Goal: Task Accomplishment & Management: Complete application form

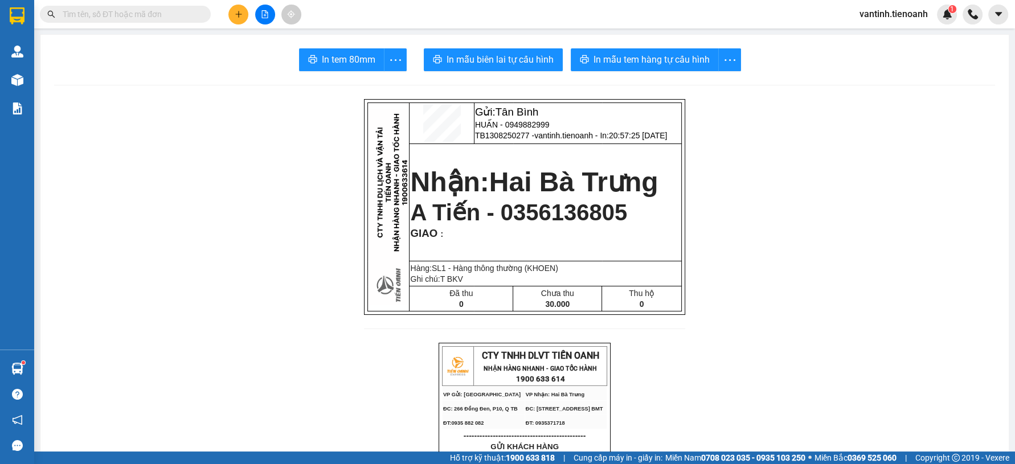
scroll to position [395, 0]
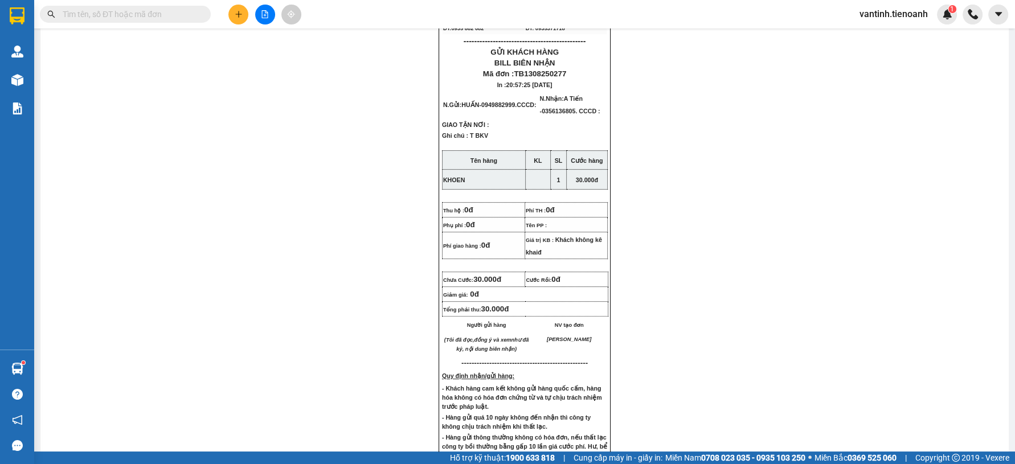
click at [871, 369] on div "Gửi: Tân Bình HUẤN - 0949882999 TB1308250277 - vantinh.tienoanh - In: 20:57:25 …" at bounding box center [524, 250] width 941 height 1092
click at [171, 13] on input "text" at bounding box center [130, 14] width 134 height 13
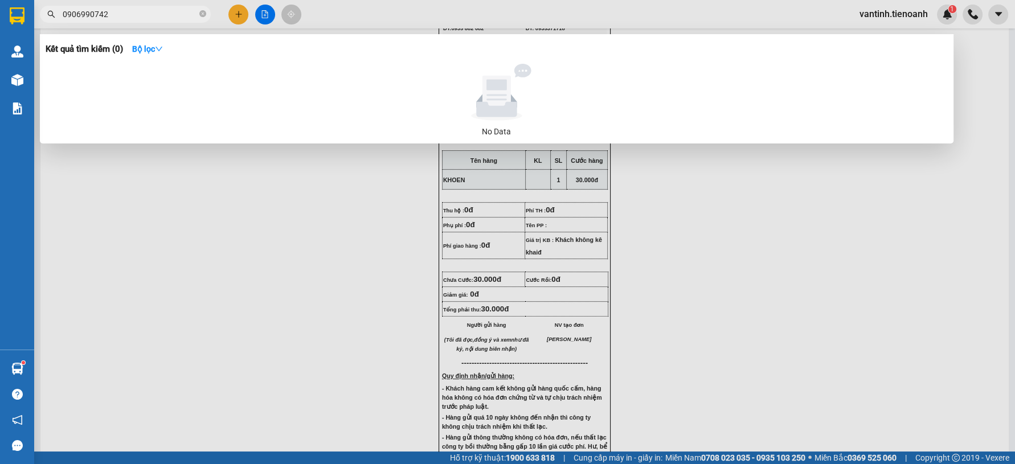
click at [155, 21] on span "0906990742" at bounding box center [125, 14] width 171 height 17
click at [151, 14] on input "0906990742" at bounding box center [130, 14] width 134 height 13
click at [113, 18] on input "0906990742" at bounding box center [130, 14] width 134 height 13
click at [88, 14] on input "0906990742" at bounding box center [130, 14] width 134 height 13
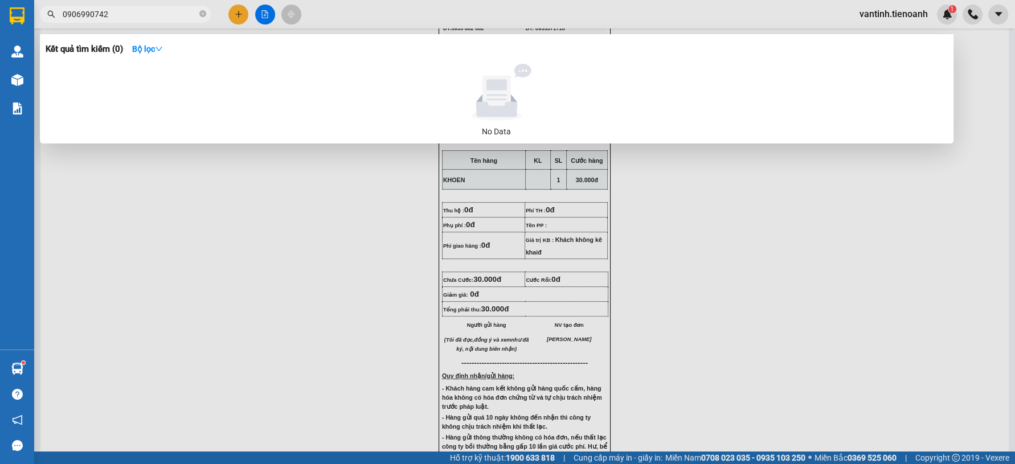
type input "09069990742"
click at [204, 15] on icon "close-circle" at bounding box center [202, 13] width 7 height 7
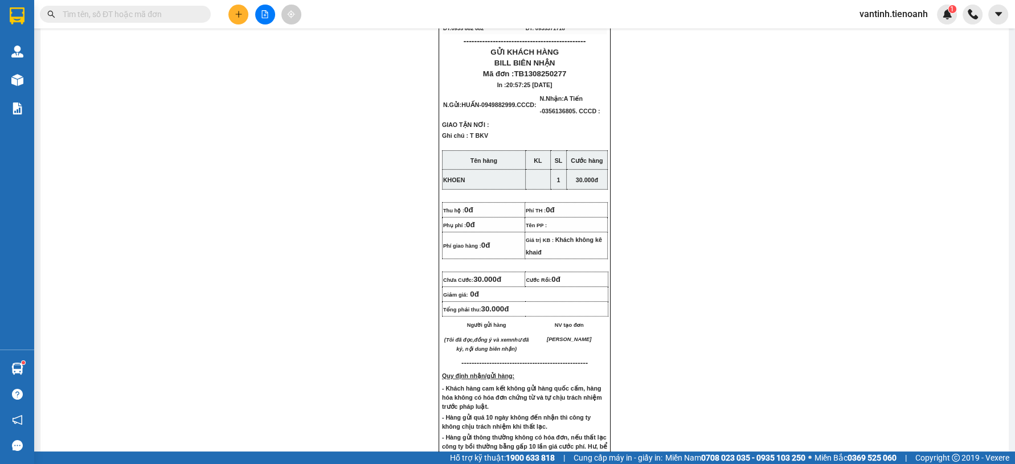
click at [186, 15] on input "text" at bounding box center [130, 14] width 134 height 13
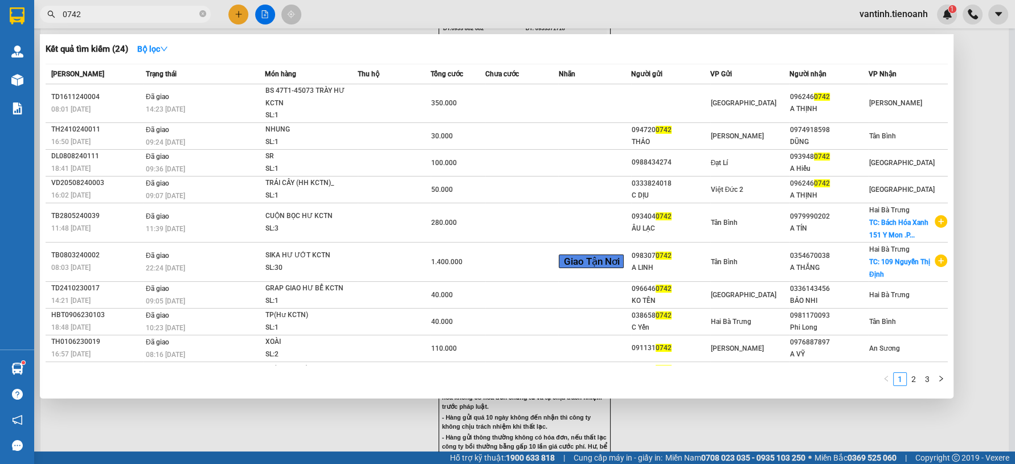
click at [133, 10] on input "0742" at bounding box center [130, 14] width 134 height 13
click at [132, 11] on input "0742" at bounding box center [130, 14] width 134 height 13
click at [132, 13] on input "0742" at bounding box center [130, 14] width 134 height 13
click at [133, 13] on input "0742" at bounding box center [130, 14] width 134 height 13
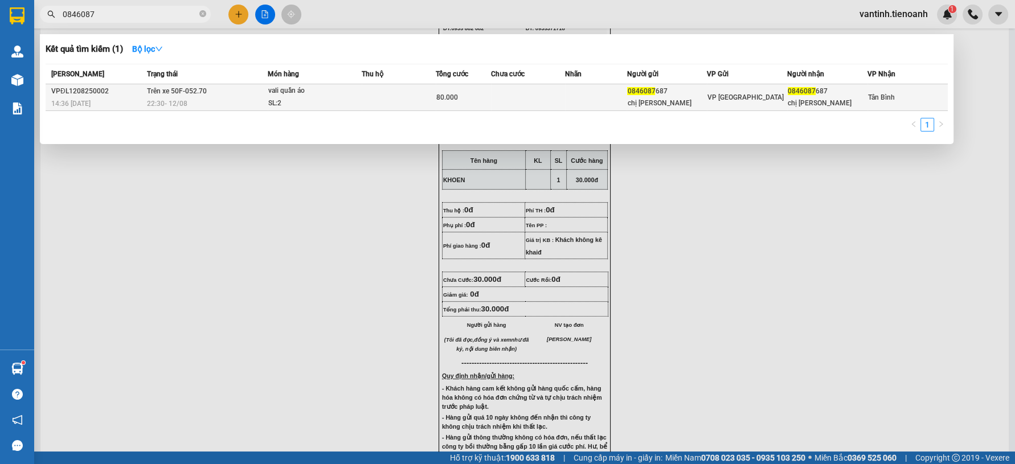
type input "0846087"
click at [194, 92] on span "Trên xe 50F-052.70" at bounding box center [177, 91] width 60 height 8
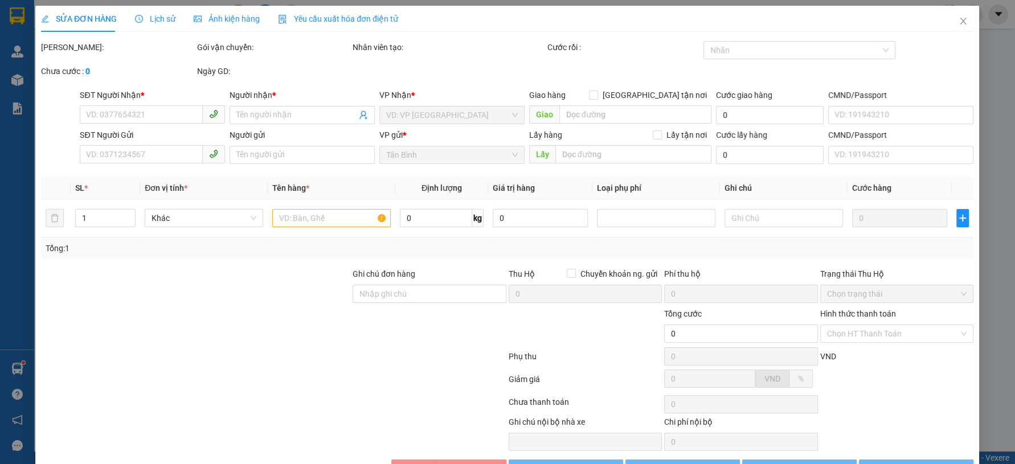
type input "0846087687"
type input "chị [PERSON_NAME]"
type input "0846087687"
type input "chị [PERSON_NAME]"
type input "80.000"
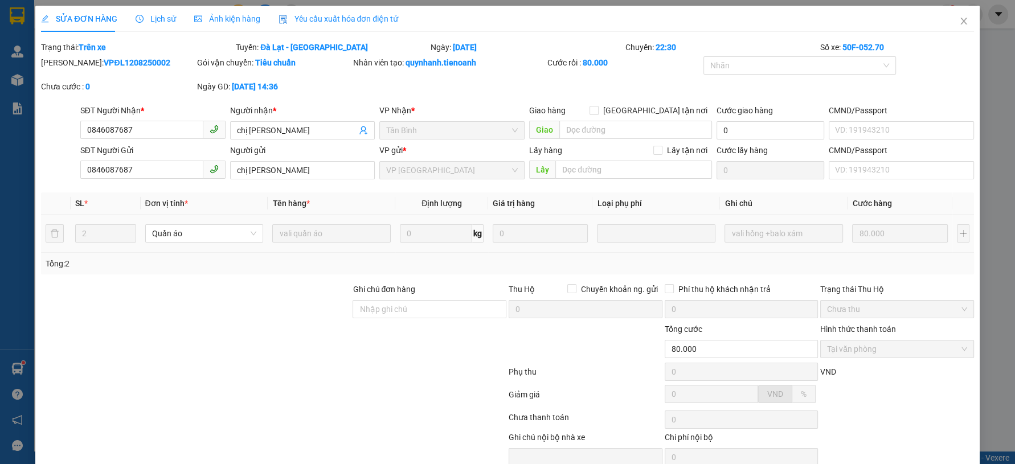
click at [748, 219] on td "vali hồng +balo xám" at bounding box center [784, 234] width 128 height 38
click at [959, 22] on icon "close" at bounding box center [963, 21] width 9 height 9
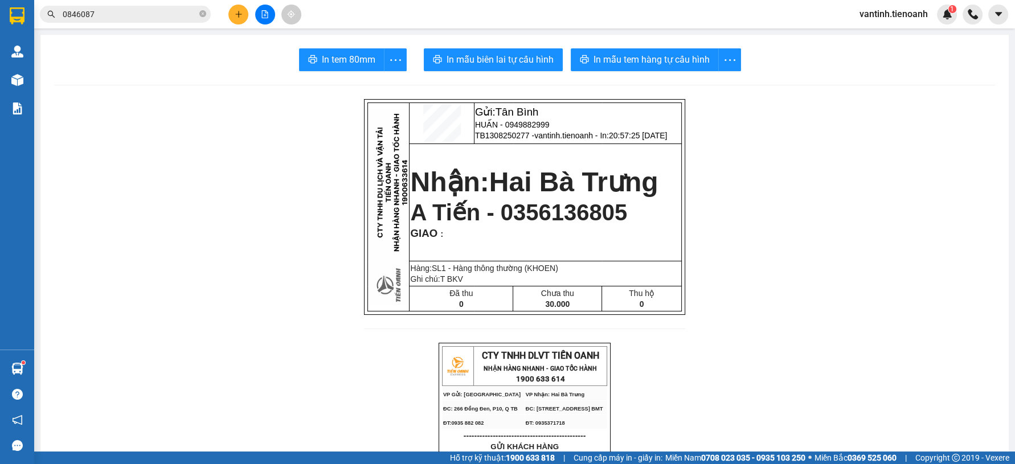
click at [262, 20] on button at bounding box center [265, 15] width 20 height 20
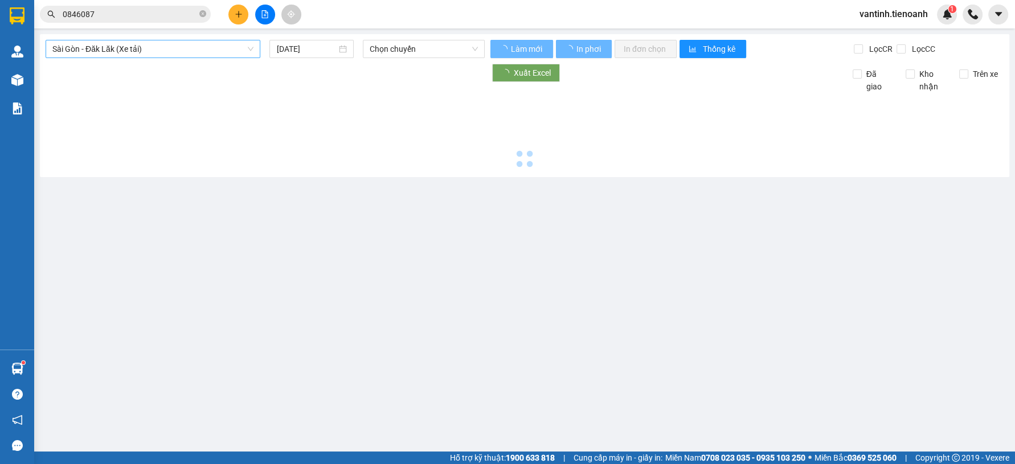
click at [221, 49] on span "Sài Gòn - Đăk Lăk (Xe tải)" at bounding box center [152, 48] width 201 height 17
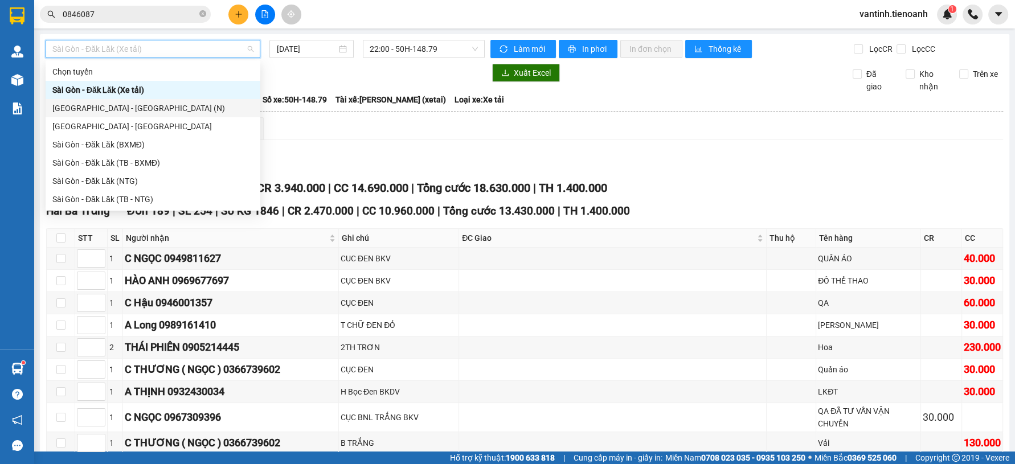
click at [350, 137] on div "Xem theo VP gửi Xem theo VP nhận Thống kê" at bounding box center [524, 128] width 957 height 23
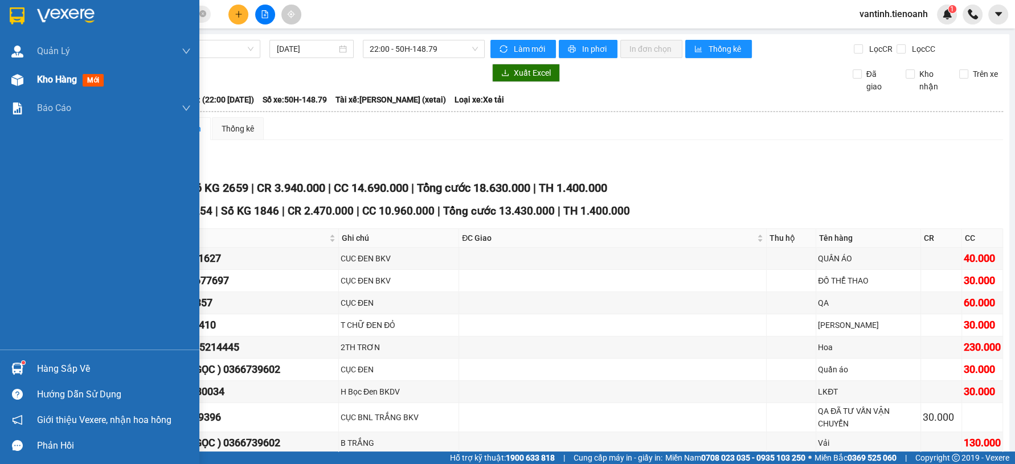
click at [18, 83] on img at bounding box center [17, 80] width 12 height 12
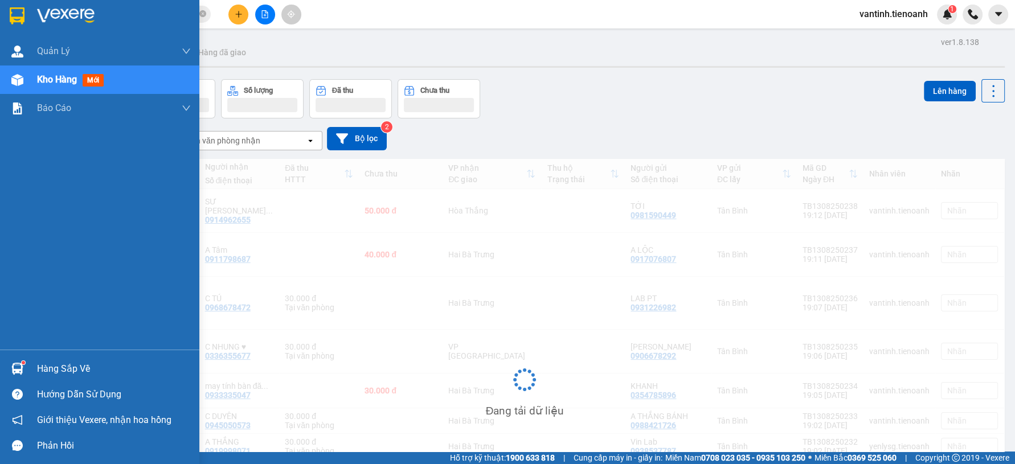
click at [43, 78] on span "Kho hàng" at bounding box center [57, 79] width 40 height 11
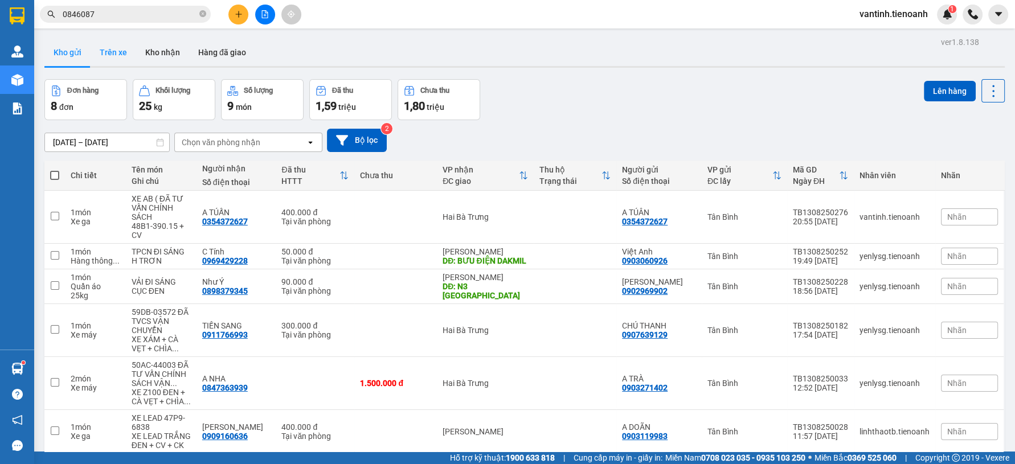
click at [126, 57] on button "Trên xe" at bounding box center [114, 52] width 46 height 27
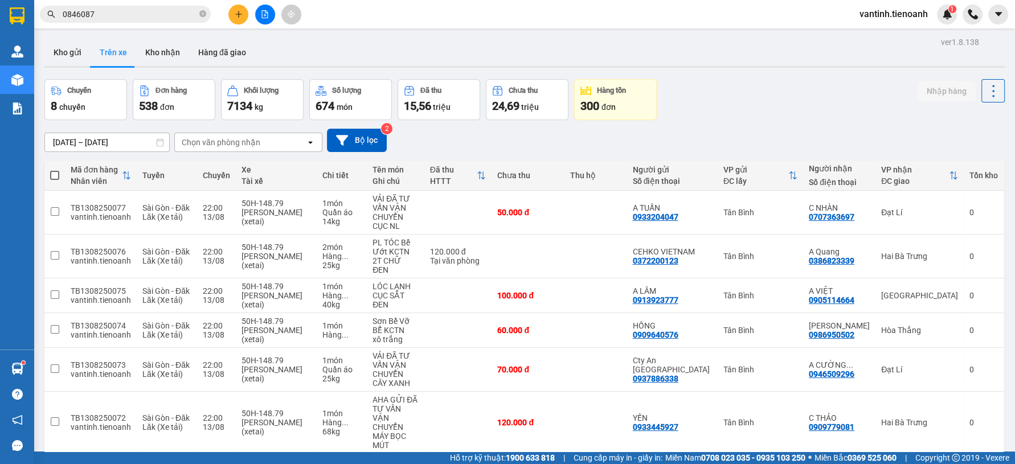
click at [240, 133] on div "Chọn văn phòng nhận" at bounding box center [240, 142] width 131 height 18
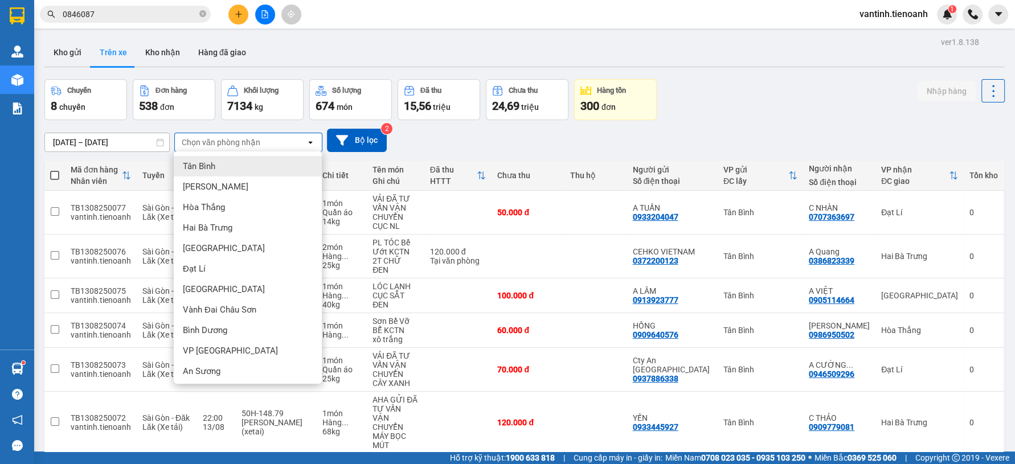
click at [219, 166] on div "Tân Bình" at bounding box center [248, 166] width 148 height 20
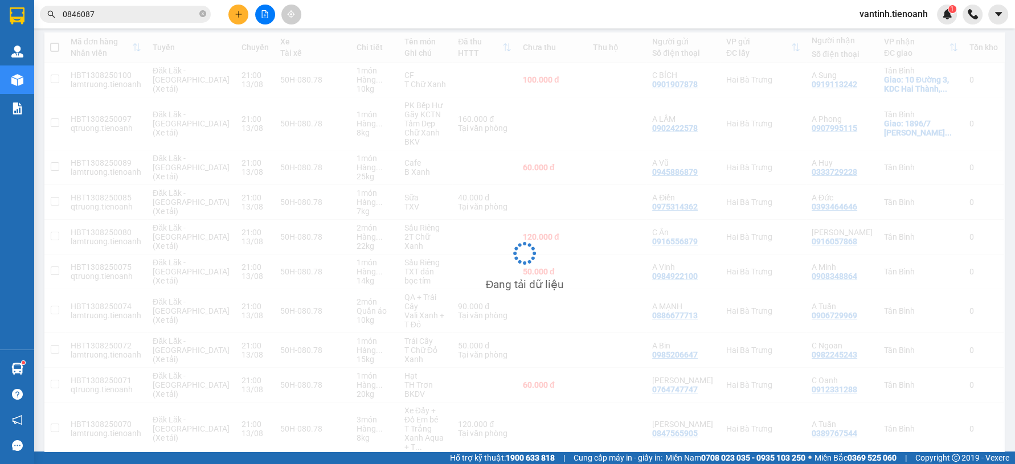
scroll to position [129, 0]
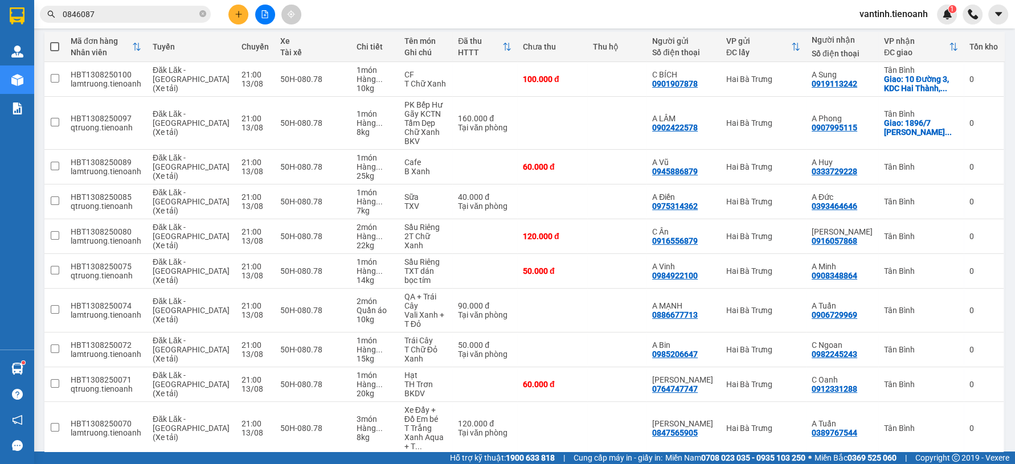
click at [946, 463] on div "10 / trang" at bounding box center [956, 472] width 35 height 11
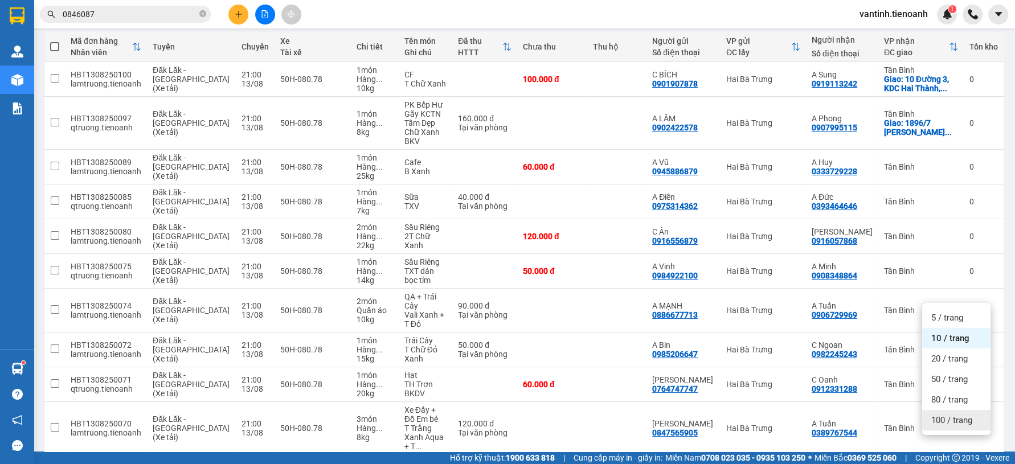
click at [947, 425] on div "100 / trang" at bounding box center [956, 420] width 68 height 20
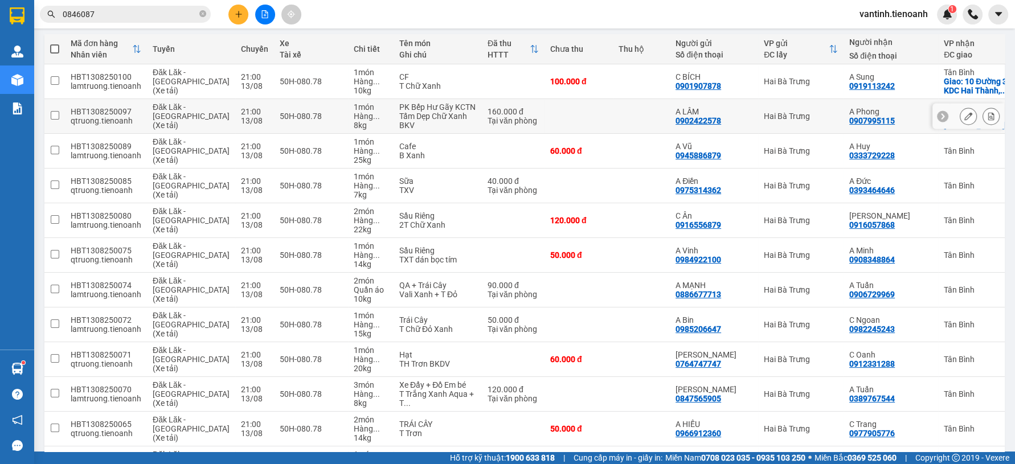
scroll to position [2, 0]
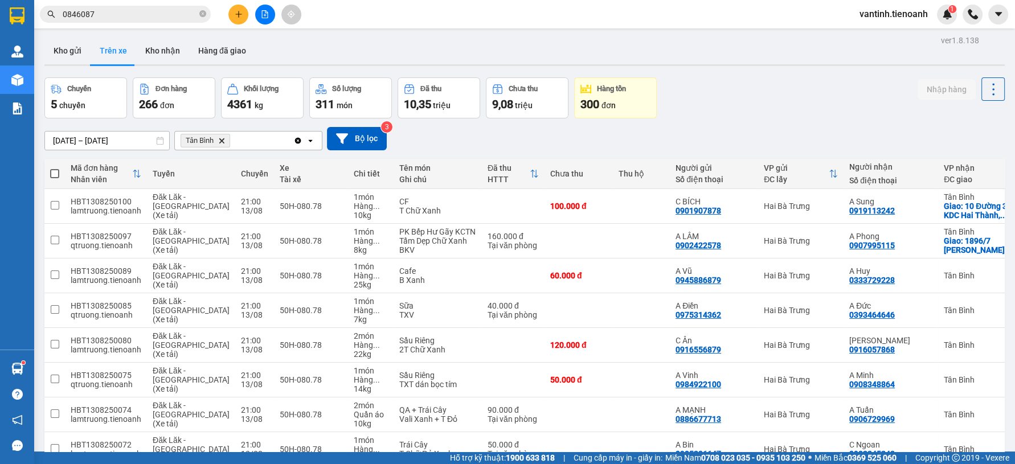
click at [134, 140] on input "[DATE] – [DATE]" at bounding box center [107, 141] width 124 height 18
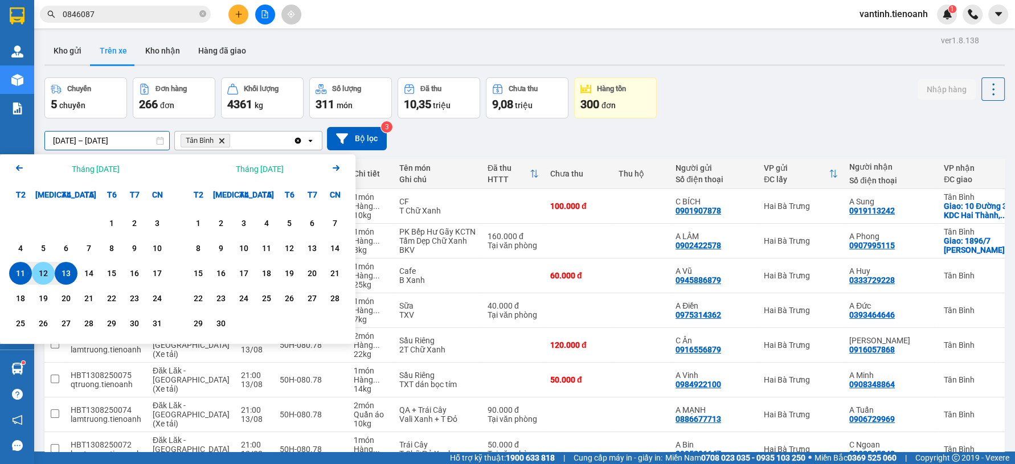
click at [47, 273] on div "12" at bounding box center [43, 273] width 16 height 14
click at [39, 272] on div "12" at bounding box center [43, 273] width 16 height 14
type input "[DATE] – [DATE]"
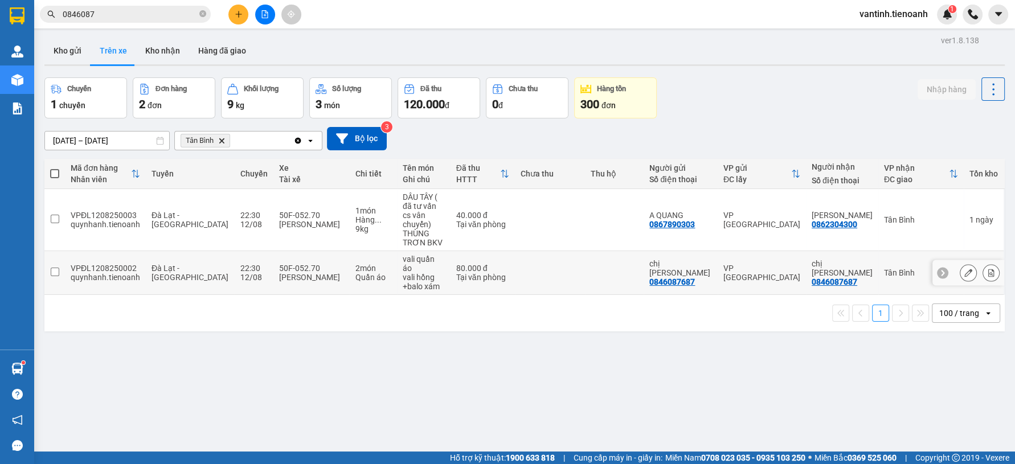
click at [278, 273] on div "[PERSON_NAME]" at bounding box center [310, 277] width 65 height 9
checkbox input "true"
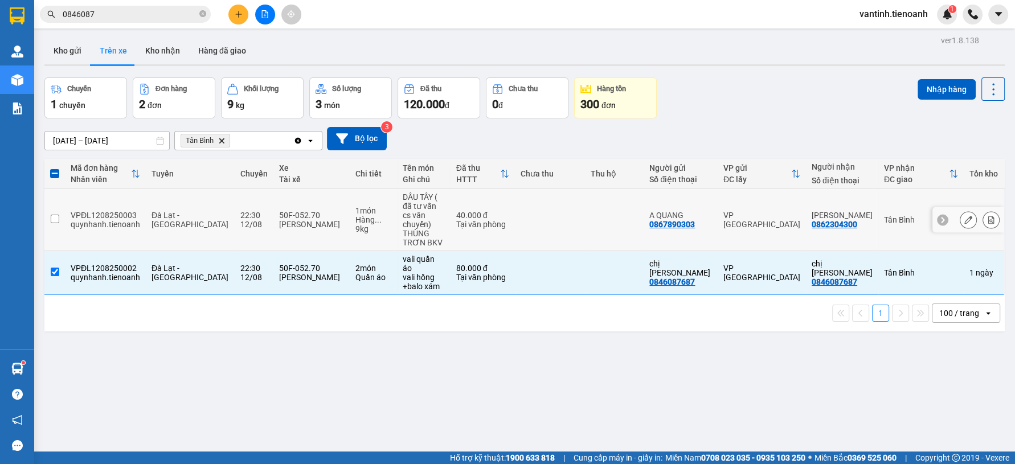
click at [496, 231] on td "40.000 đ Tại văn phòng" at bounding box center [482, 220] width 64 height 62
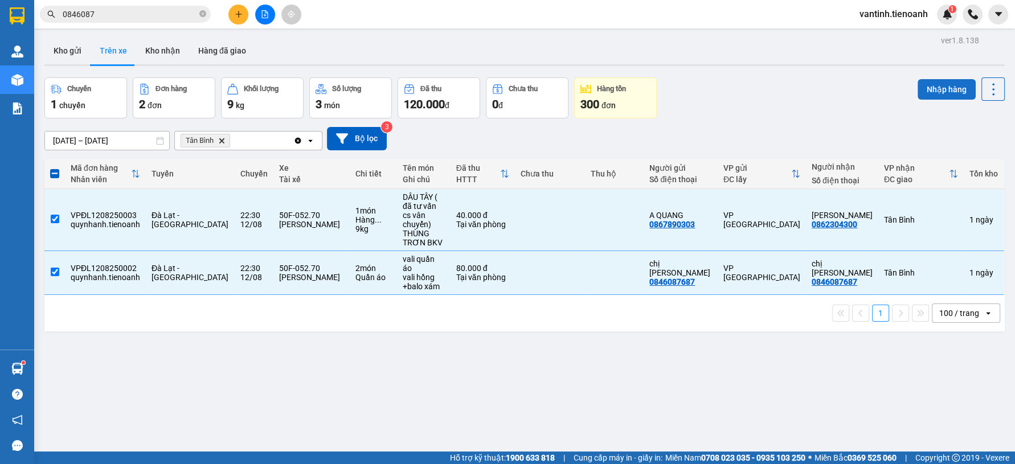
click at [924, 93] on button "Nhập hàng" at bounding box center [946, 89] width 58 height 20
checkbox input "false"
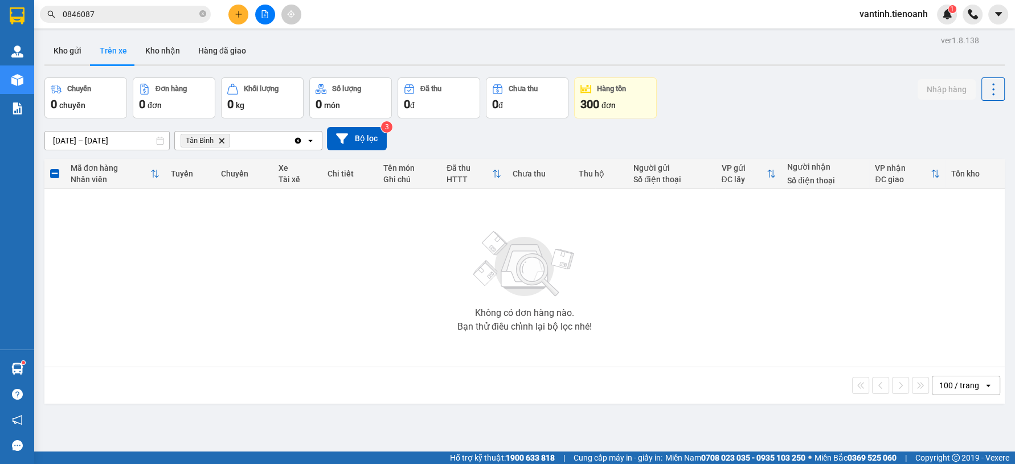
click at [296, 139] on icon "Clear all" at bounding box center [297, 140] width 9 height 9
click at [174, 59] on button "Kho nhận" at bounding box center [162, 50] width 53 height 27
type input "[DATE] – [DATE]"
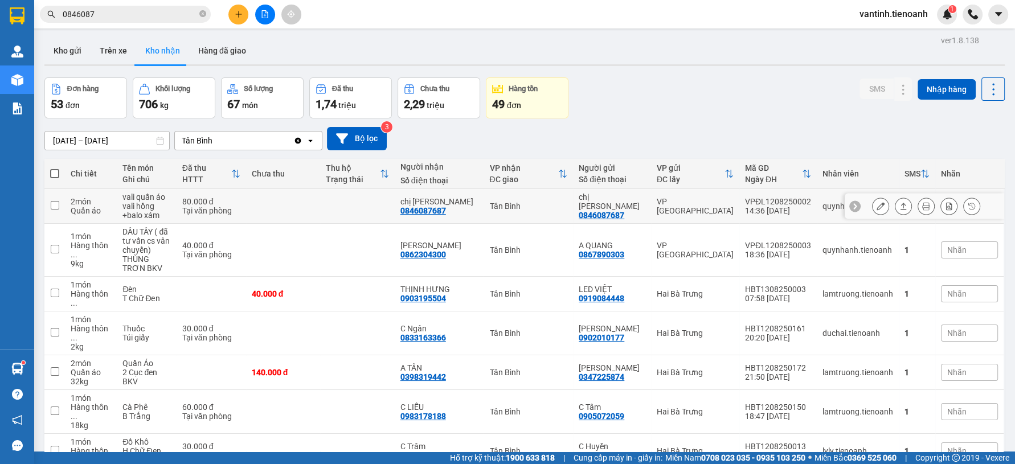
click at [899, 203] on icon at bounding box center [903, 206] width 8 height 8
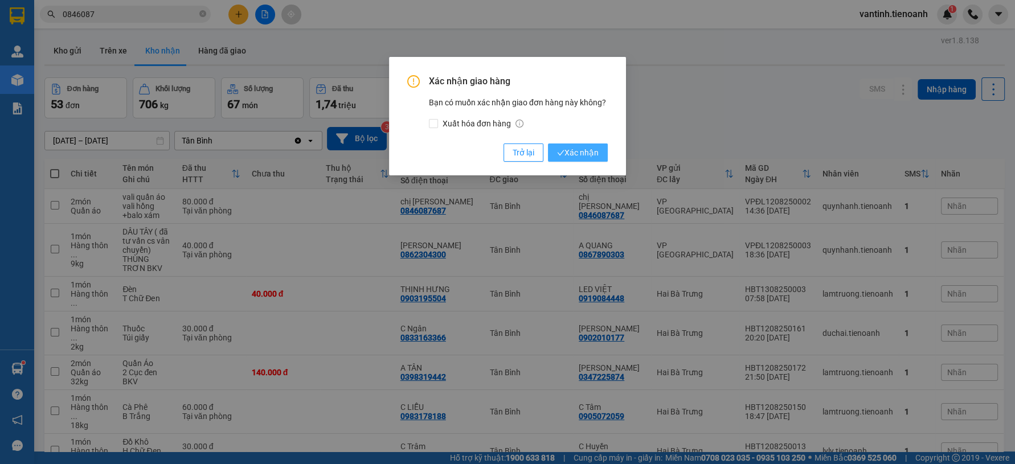
click at [582, 159] on button "Xác nhận" at bounding box center [578, 152] width 60 height 18
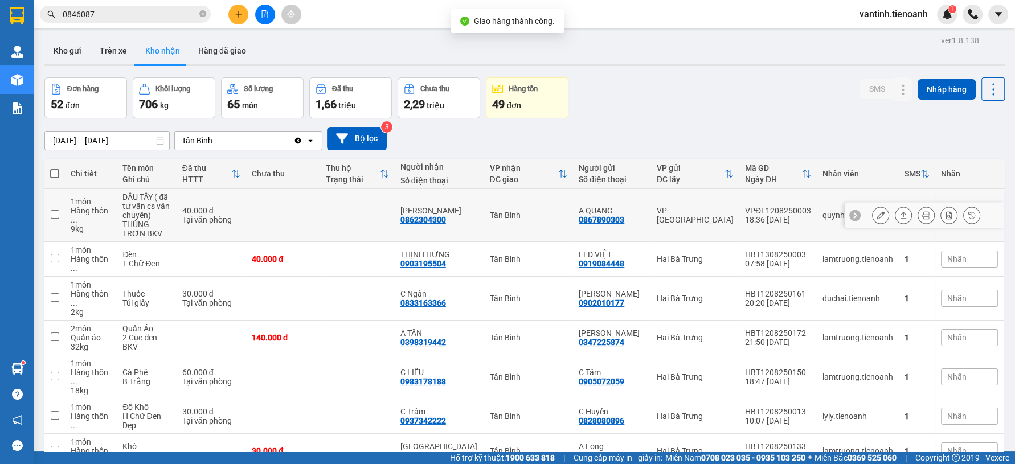
click at [899, 216] on icon at bounding box center [903, 215] width 8 height 8
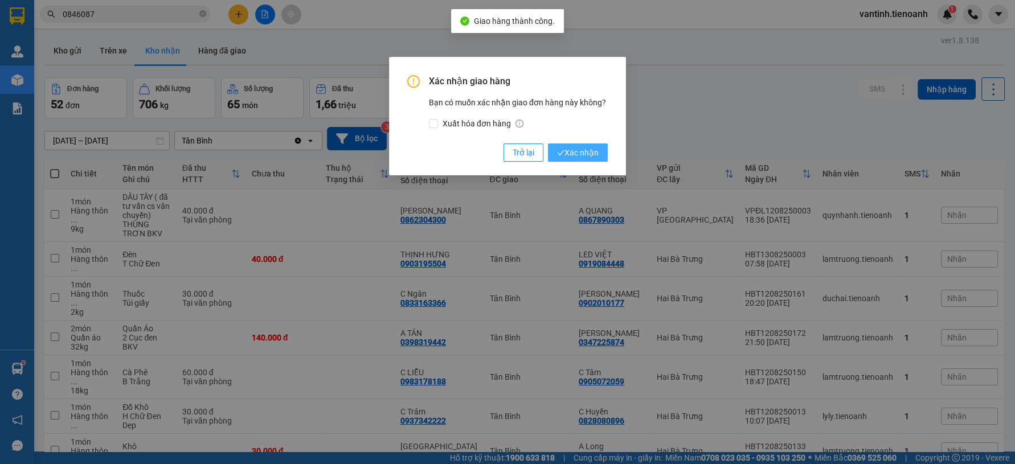
click at [585, 153] on span "Xác nhận" at bounding box center [578, 152] width 42 height 13
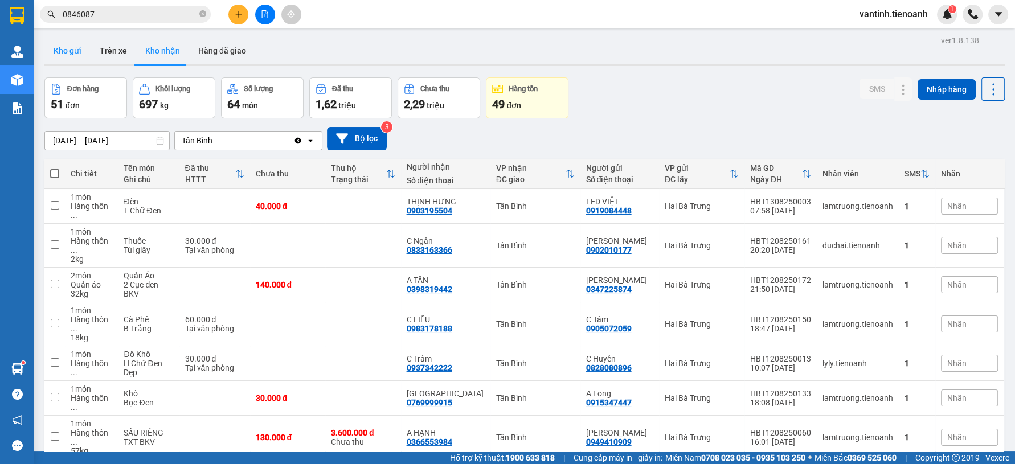
click at [69, 53] on button "Kho gửi" at bounding box center [67, 50] width 46 height 27
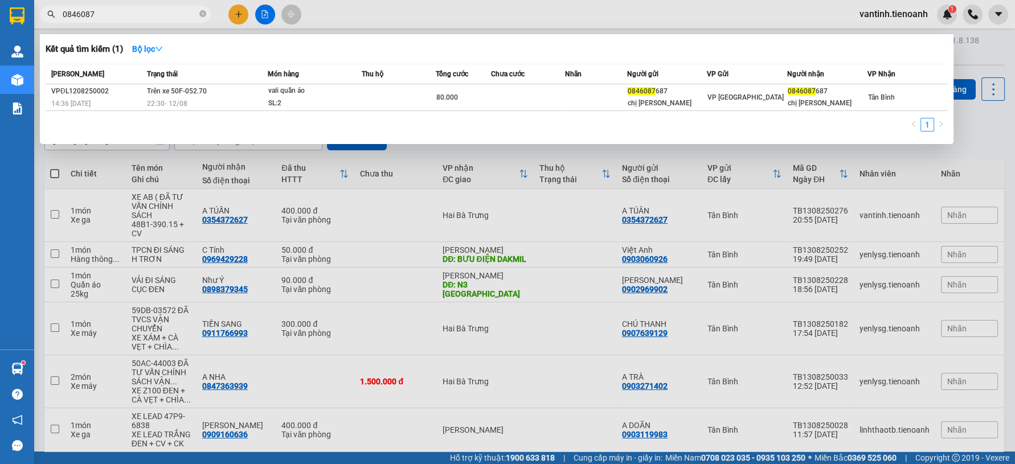
click at [106, 16] on input "0846087" at bounding box center [130, 14] width 134 height 13
click at [232, 11] on div at bounding box center [507, 232] width 1015 height 464
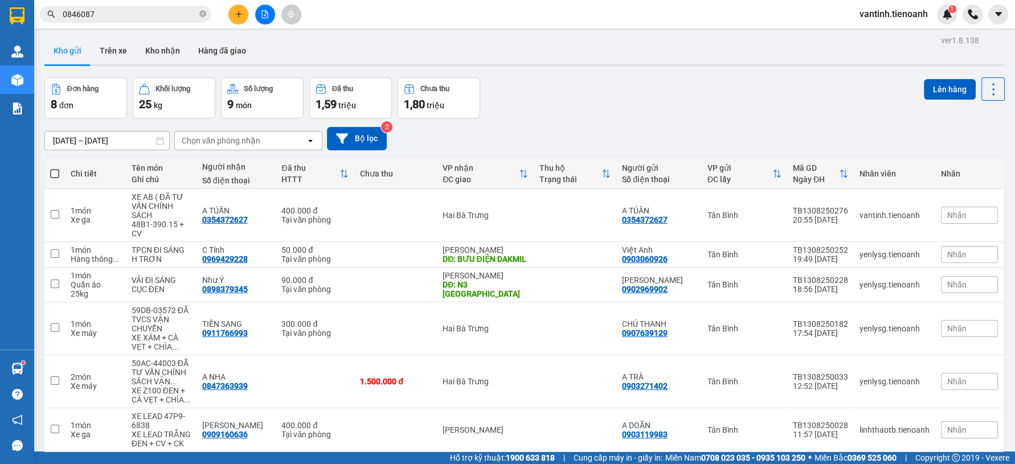
click at [237, 13] on icon "plus" at bounding box center [239, 14] width 8 height 8
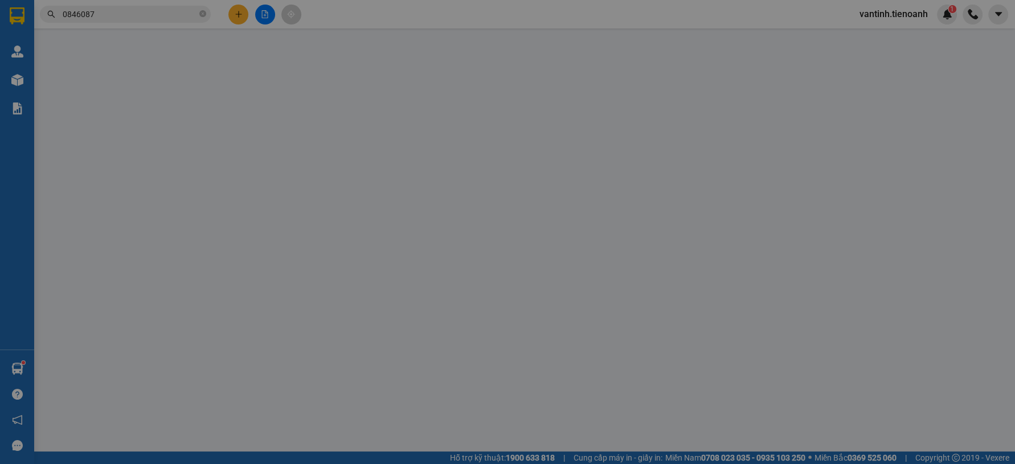
click at [237, 14] on span "Yêu cầu xuất hóa đơn điện tử" at bounding box center [194, 18] width 120 height 9
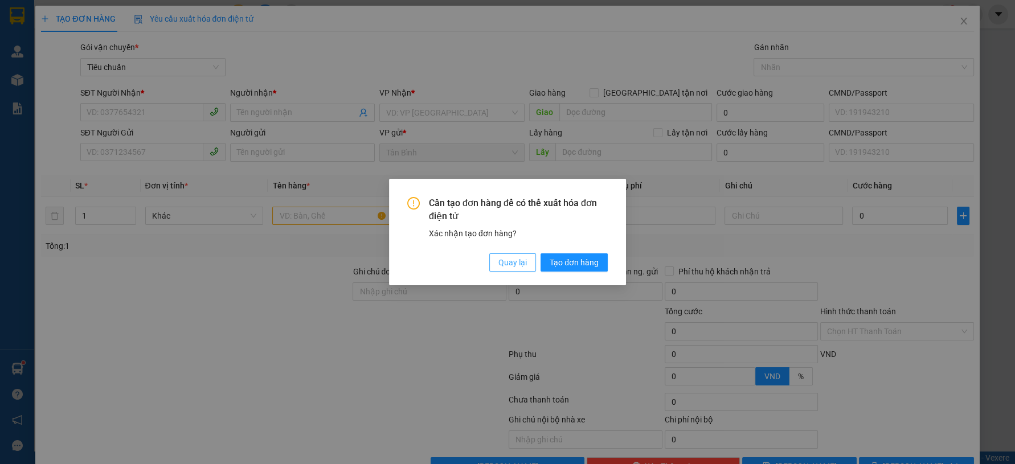
click at [507, 262] on span "Quay lại" at bounding box center [512, 262] width 28 height 13
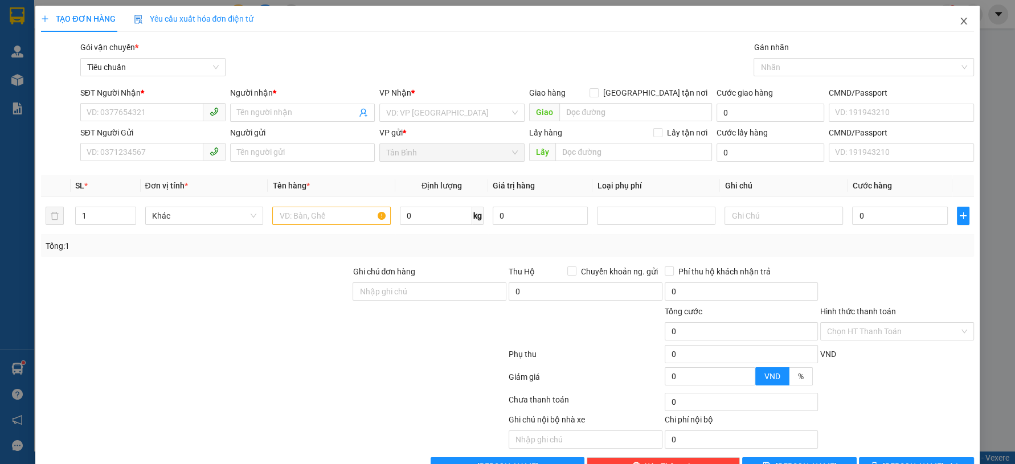
click at [959, 22] on icon "close" at bounding box center [963, 21] width 9 height 9
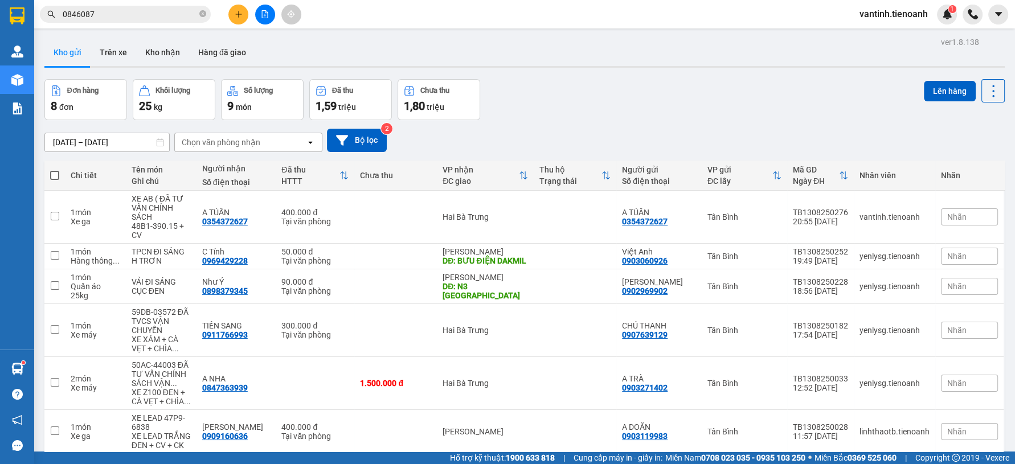
click at [237, 14] on icon "plus" at bounding box center [239, 14] width 8 height 8
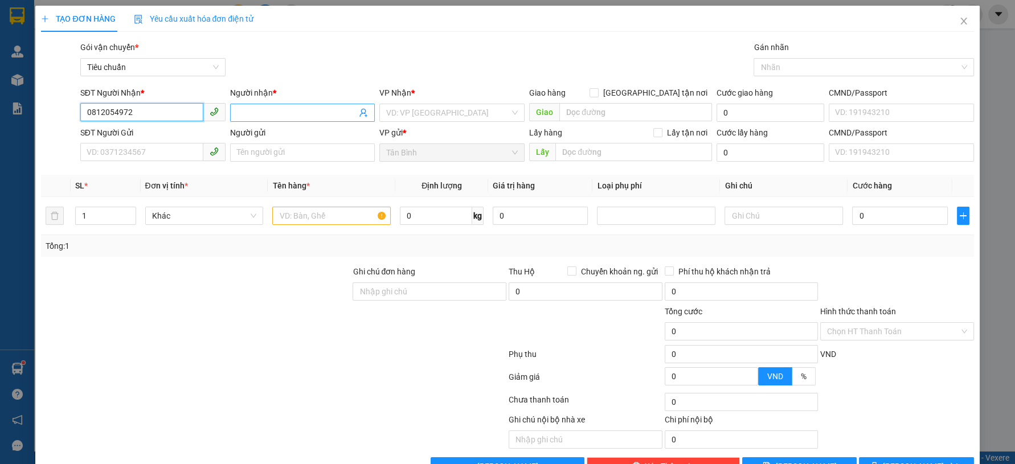
type input "0812054972"
click at [262, 116] on input "Người nhận *" at bounding box center [297, 112] width 120 height 13
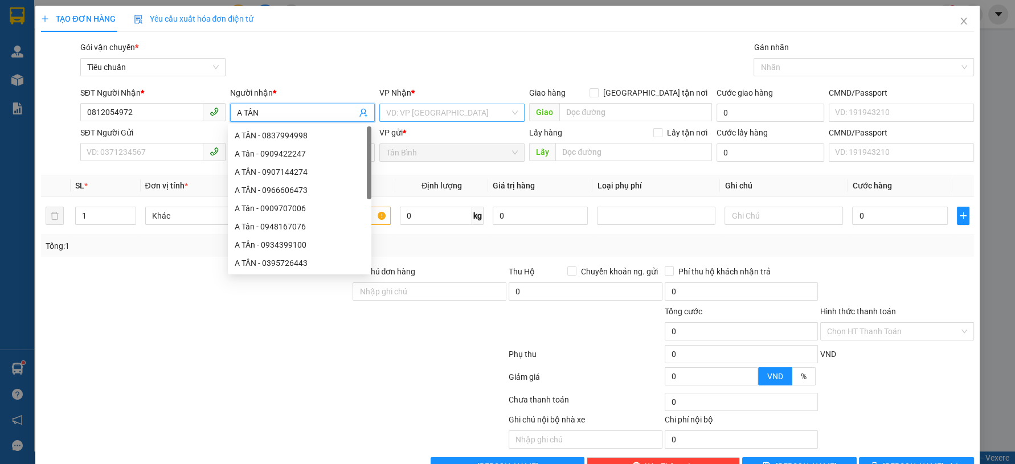
drag, startPoint x: 366, startPoint y: 117, endPoint x: 397, endPoint y: 120, distance: 31.5
click at [370, 119] on span "A TÂN" at bounding box center [302, 113] width 145 height 18
type input "A TÂN"
click at [397, 120] on input "search" at bounding box center [448, 112] width 124 height 17
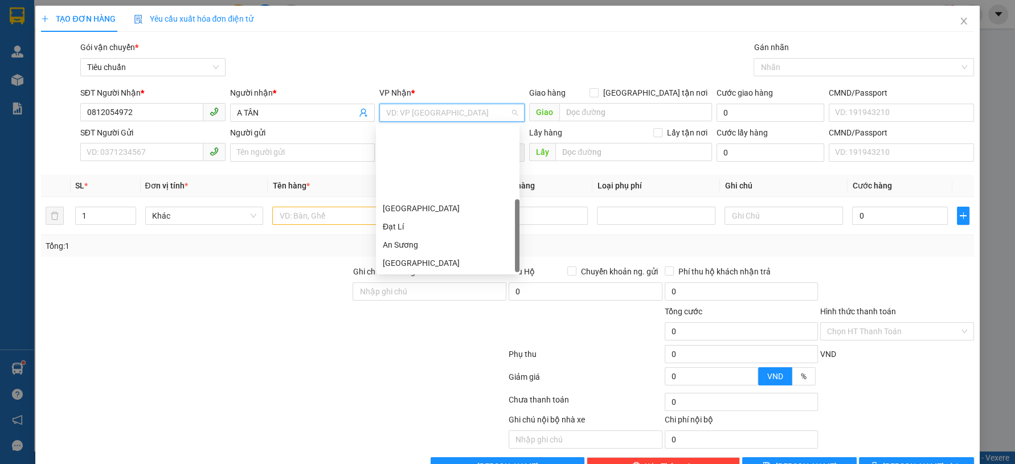
scroll to position [91, 0]
type input "B"
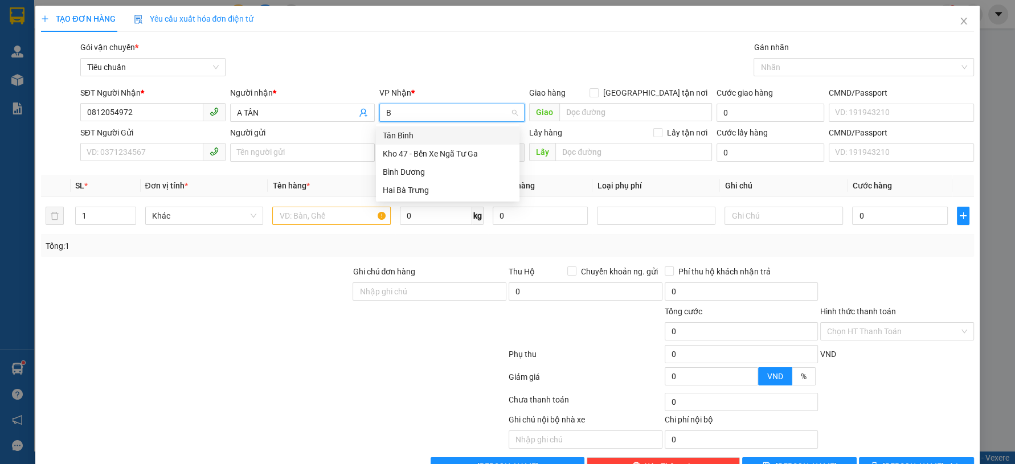
scroll to position [0, 0]
click at [416, 174] on div "Bình Dương" at bounding box center [448, 172] width 130 height 13
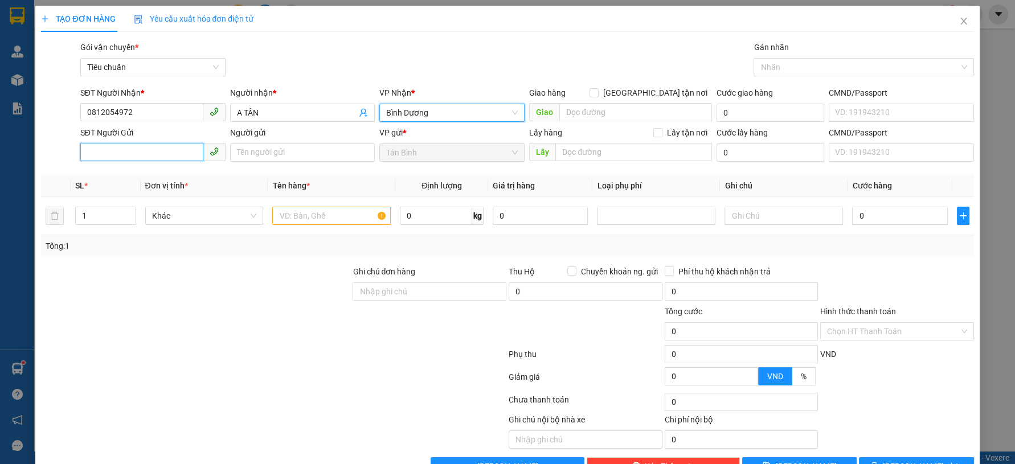
click at [187, 156] on input "SĐT Người Gửi" at bounding box center [141, 152] width 123 height 18
type input "0378248243"
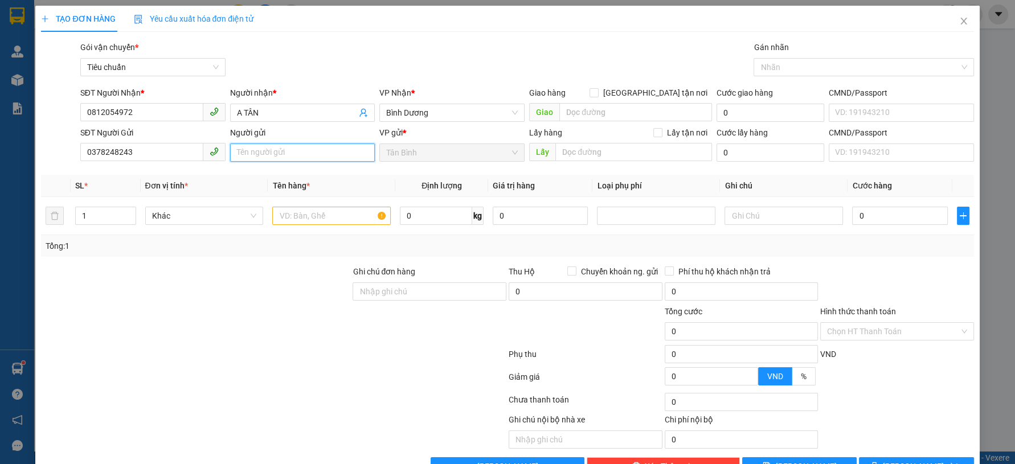
click at [296, 145] on input "Người gửi" at bounding box center [302, 152] width 145 height 18
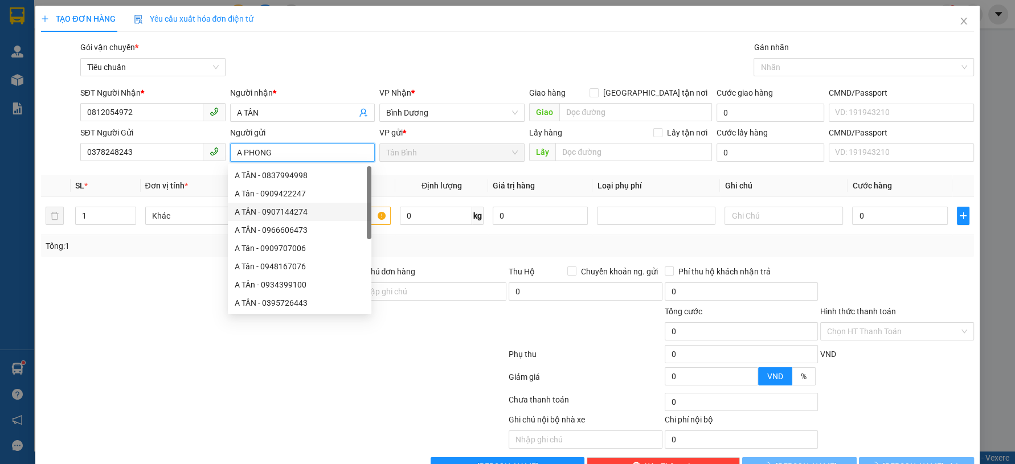
type input "A PHONG"
drag, startPoint x: 101, startPoint y: 252, endPoint x: 180, endPoint y: 228, distance: 82.7
click at [101, 252] on div "Tổng: 1" at bounding box center [507, 246] width 932 height 22
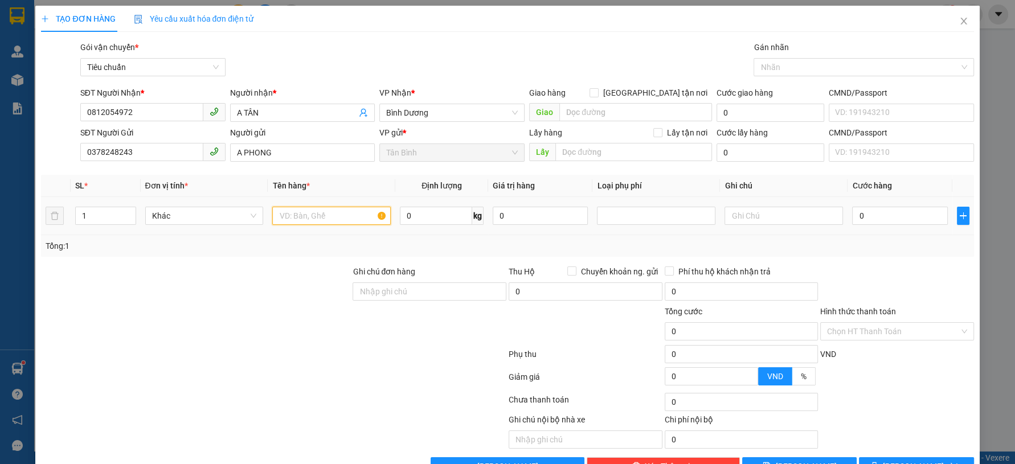
click at [293, 214] on input "text" at bounding box center [331, 216] width 118 height 18
type input "CÁ CẢNH"
click at [728, 219] on input "text" at bounding box center [783, 216] width 118 height 18
type input "TXT BKV"
click at [879, 218] on input "0" at bounding box center [899, 216] width 95 height 18
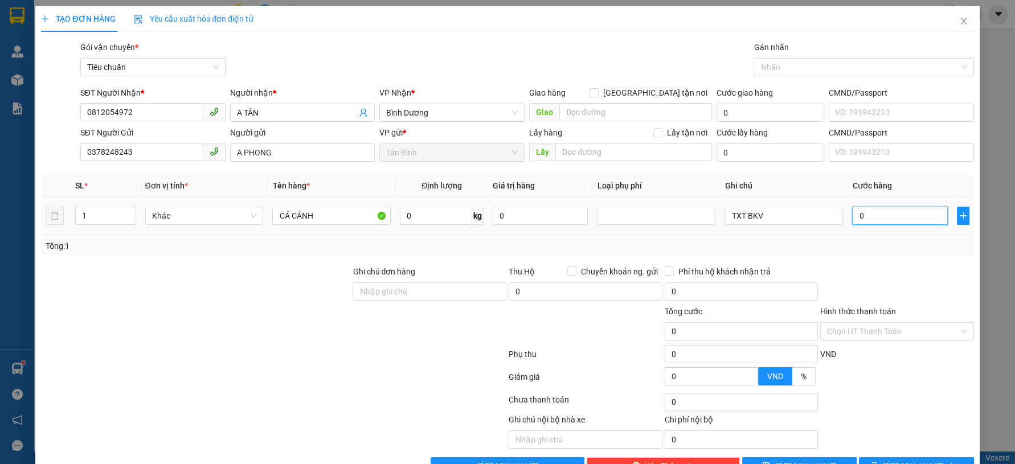
type input "3"
type input "30"
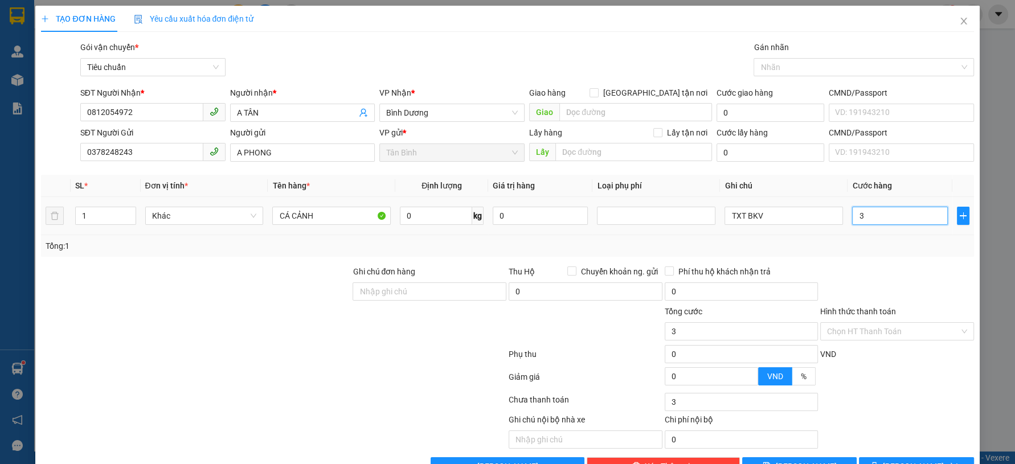
type input "30"
type input "30.000"
click at [888, 323] on div "Hình thức thanh toán Chọn HT Thanh Toán" at bounding box center [897, 325] width 154 height 40
click at [885, 330] on input "Hình thức thanh toán" at bounding box center [893, 331] width 132 height 17
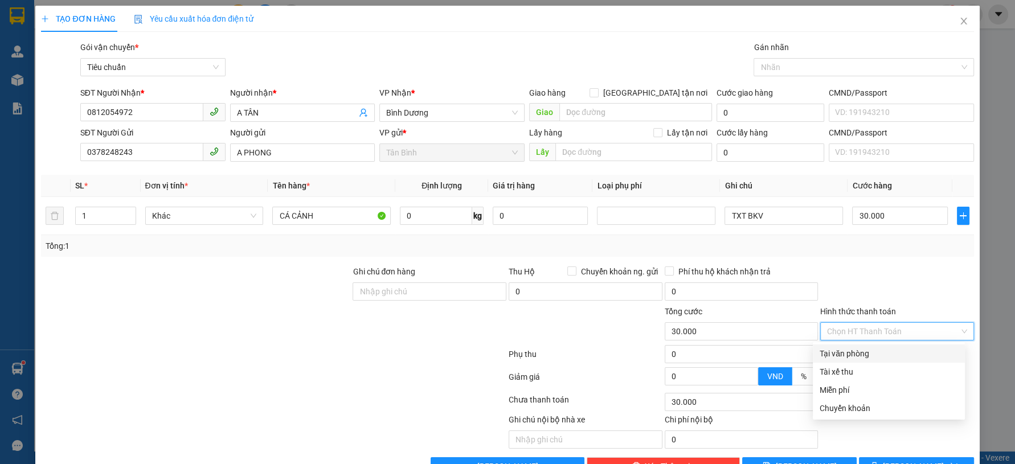
click at [883, 349] on div "Tại văn phòng" at bounding box center [888, 353] width 138 height 13
type input "0"
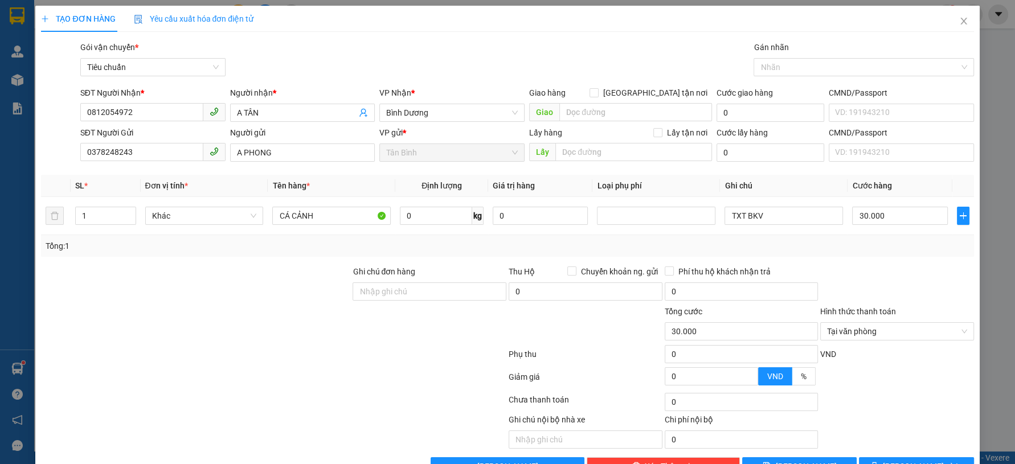
click at [902, 456] on div "Transit Pickup Surcharge Ids Transit Deliver Surcharge Ids Transit Deliver Surc…" at bounding box center [507, 258] width 932 height 434
click at [904, 457] on div "Transit Pickup Surcharge Ids Transit Deliver Surcharge Ids Transit Deliver Surc…" at bounding box center [507, 258] width 932 height 434
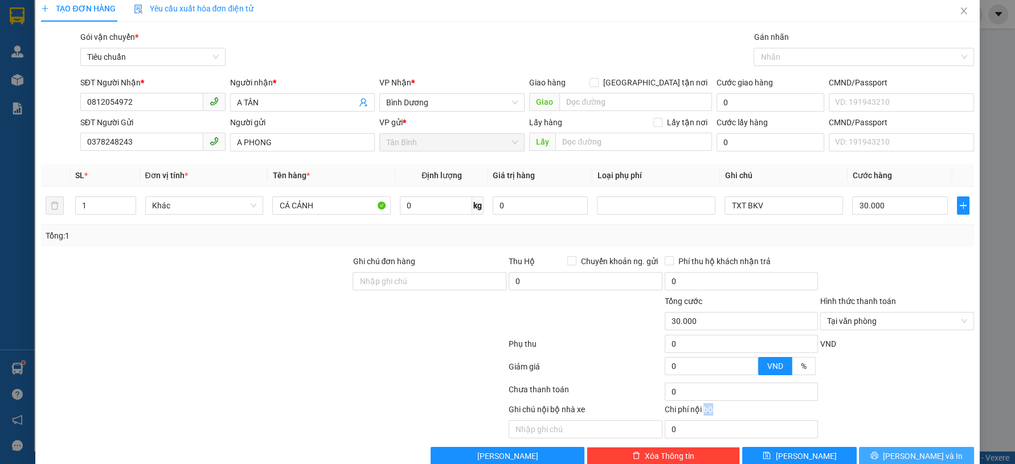
click at [917, 450] on span "[PERSON_NAME] và In" at bounding box center [923, 456] width 80 height 13
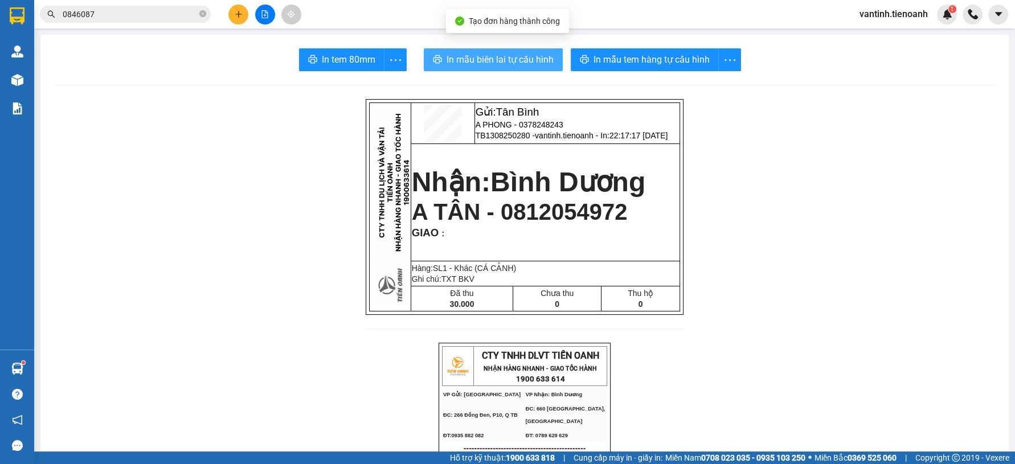
click at [543, 62] on span "In mẫu biên lai tự cấu hình" at bounding box center [499, 59] width 107 height 14
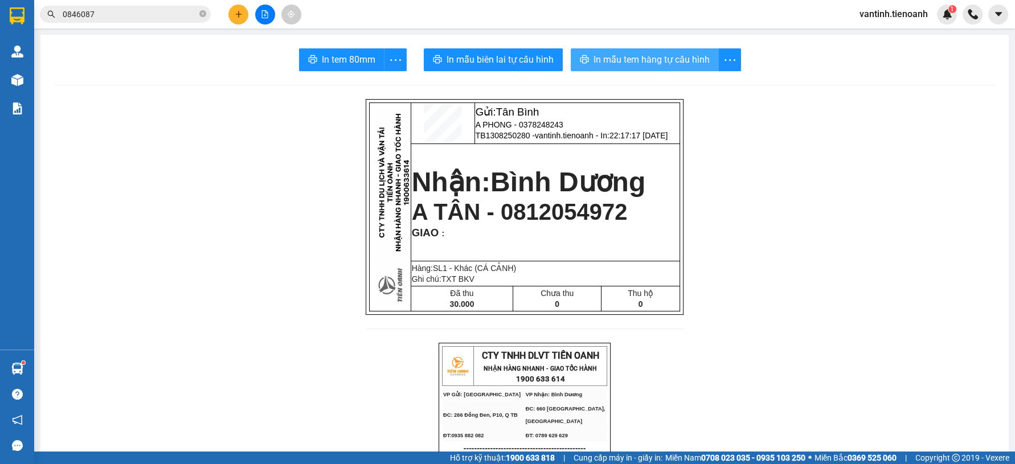
click at [669, 64] on span "In mẫu tem hàng tự cấu hình" at bounding box center [651, 59] width 116 height 14
